Goal: Subscribe to service/newsletter

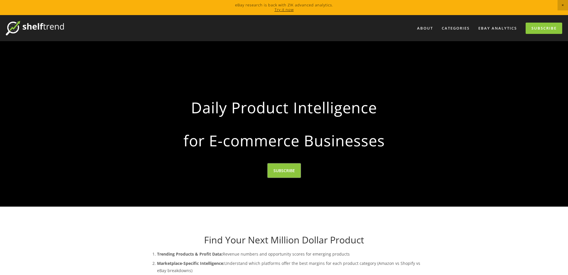
click at [283, 170] on link "SUBSCRIBE" at bounding box center [284, 171] width 33 height 14
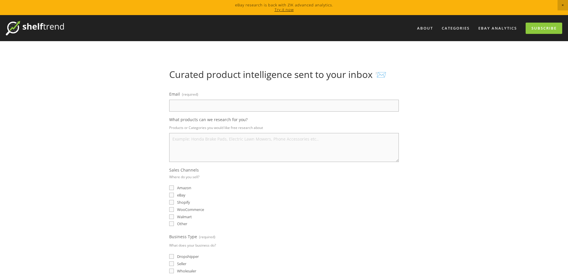
click at [182, 102] on input "Email (required)" at bounding box center [284, 106] width 230 height 12
click at [186, 104] on input "Email (required)" at bounding box center [284, 106] width 230 height 12
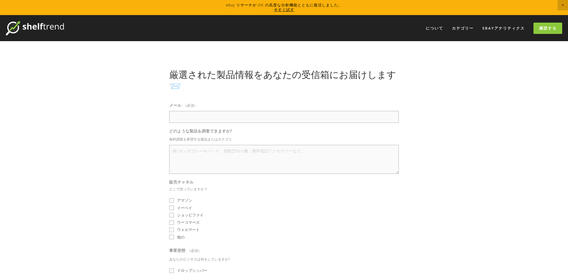
click at [186, 114] on input "メール （必須）" at bounding box center [284, 117] width 230 height 12
type input "[EMAIL_ADDRESS][DOMAIN_NAME]"
click at [207, 161] on textarea "どのような製品を調査できますか?" at bounding box center [284, 159] width 230 height 29
type textarea "a"
type textarea "ART,POSTER,ete"
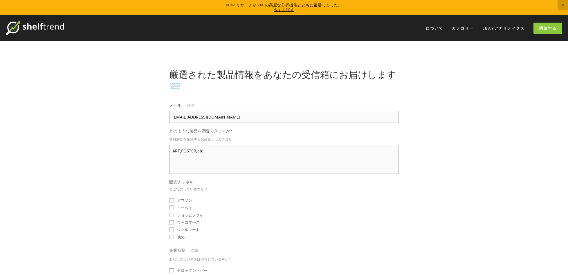
click at [156, 169] on html "eBay リサーチが ZIK の高度な分析機能とともに復活しました。 今すぐ試す について カテゴリー 自動車部品 エレクトロニクス ファッション" at bounding box center [284, 274] width 568 height 548
click at [177, 209] on font "イーベイ" at bounding box center [184, 208] width 15 height 5
click at [174, 209] on input "イーベイ" at bounding box center [171, 208] width 5 height 5
checkbox input "true"
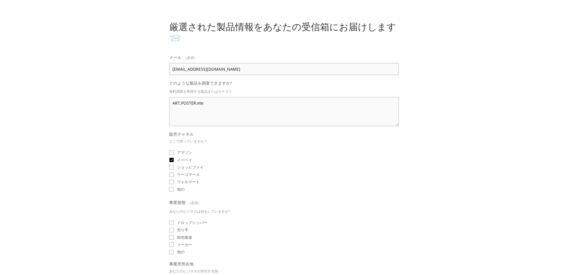
scroll to position [124, 0]
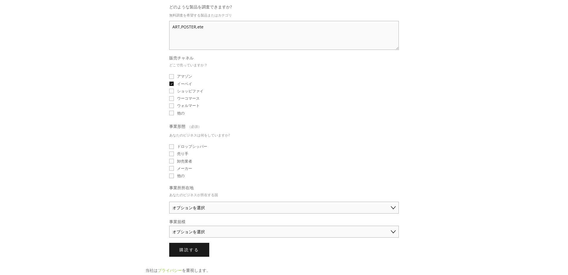
click at [203, 27] on textarea "ART,POSTER,ete" at bounding box center [284, 35] width 230 height 29
type textarea "ART,POSTER,その他"
click at [291, 88] on fieldset "販売チャネル どこで売っていますか？ アマゾン イーベイ ショッピファイ ウーコマース ウォルマート 他の" at bounding box center [284, 86] width 230 height 62
click at [185, 156] on font "売り手" at bounding box center [182, 153] width 11 height 5
click at [174, 156] on input "売り手" at bounding box center [171, 154] width 5 height 5
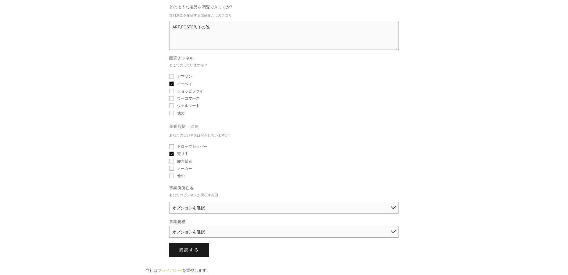
checkbox input "true"
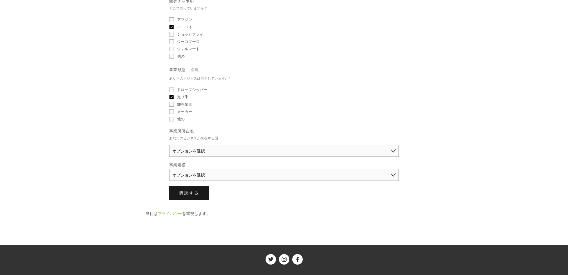
click at [205, 155] on select "オプションを選択 [GEOGRAPHIC_DATA] [GEOGRAPHIC_DATA] [GEOGRAPHIC_DATA] 中国 日本 [GEOGRAPHI…" at bounding box center [284, 151] width 230 height 12
select select "[GEOGRAPHIC_DATA]"
click at [169, 147] on select "オプションを選択 [GEOGRAPHIC_DATA] [GEOGRAPHIC_DATA] [GEOGRAPHIC_DATA] 中国 日本 [GEOGRAPHI…" at bounding box center [284, 151] width 230 height 12
click at [191, 177] on select "オプションを選択 個人商人（年間売上高5万ドル未満） 中小企業（年間売上高5万ドル～25万ドル） 確立されたビジネス（年間売上高25万ドル以上）" at bounding box center [284, 175] width 230 height 12
select select "Small Business ($50K - $250K annual sales)"
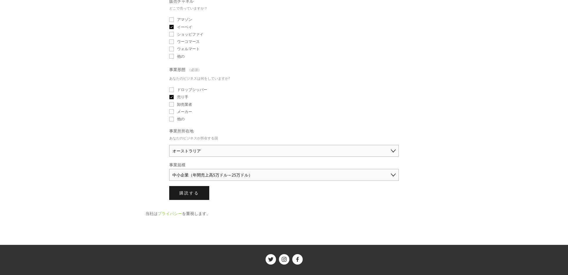
click at [169, 171] on select "オプションを選択 個人商人（年間売上高5万ドル未満） 中小企業（年間売上高5万ドル～25万ドル） 確立されたビジネス（年間売上高25万ドル以上）" at bounding box center [284, 175] width 230 height 12
click at [194, 200] on button "購読する 購読する" at bounding box center [189, 193] width 40 height 14
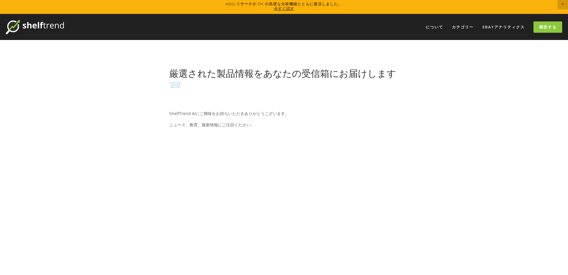
scroll to position [3, 0]
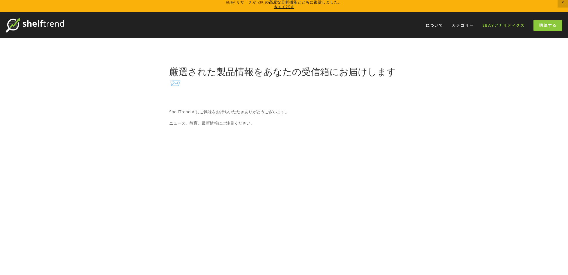
click at [502, 27] on font "eBayアナリティクス" at bounding box center [503, 25] width 42 height 5
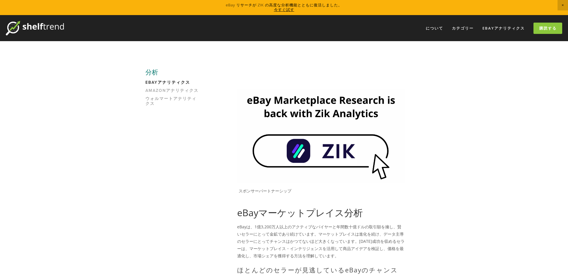
click at [340, 156] on img at bounding box center [321, 136] width 168 height 94
